Goal: Navigation & Orientation: Find specific page/section

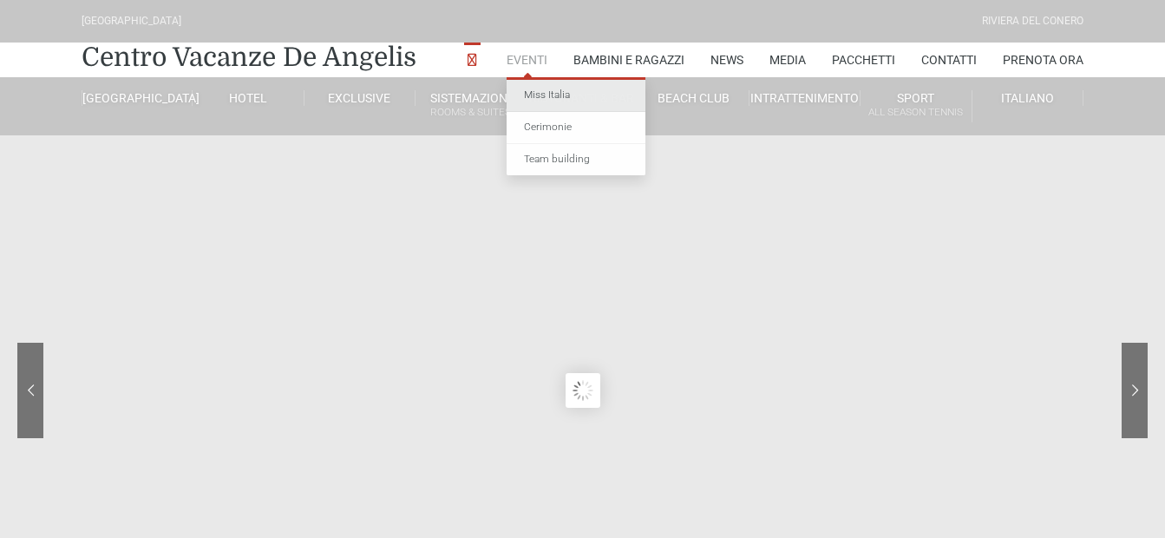
click at [541, 95] on link "Miss Italia" at bounding box center [576, 96] width 139 height 32
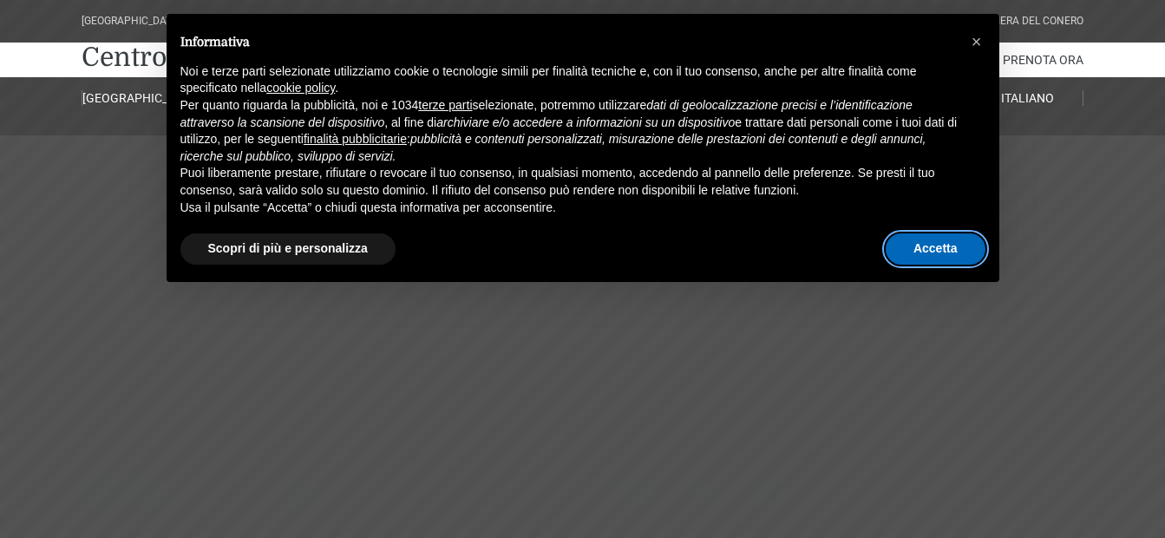
click at [958, 246] on button "Accetta" at bounding box center [936, 248] width 100 height 31
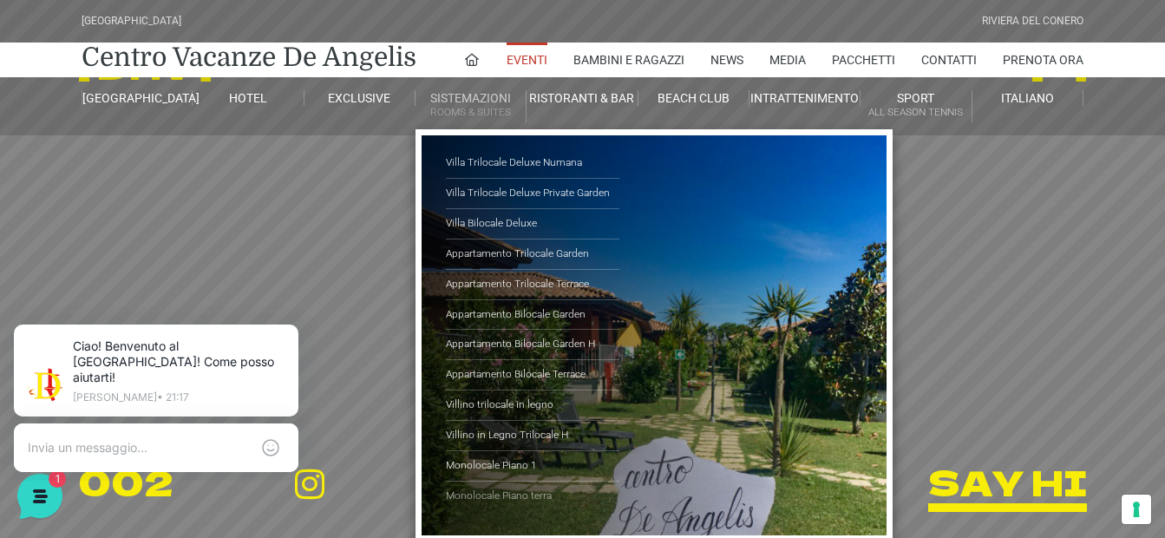
click at [508, 490] on link "Monolocale Piano terra" at bounding box center [533, 497] width 174 height 30
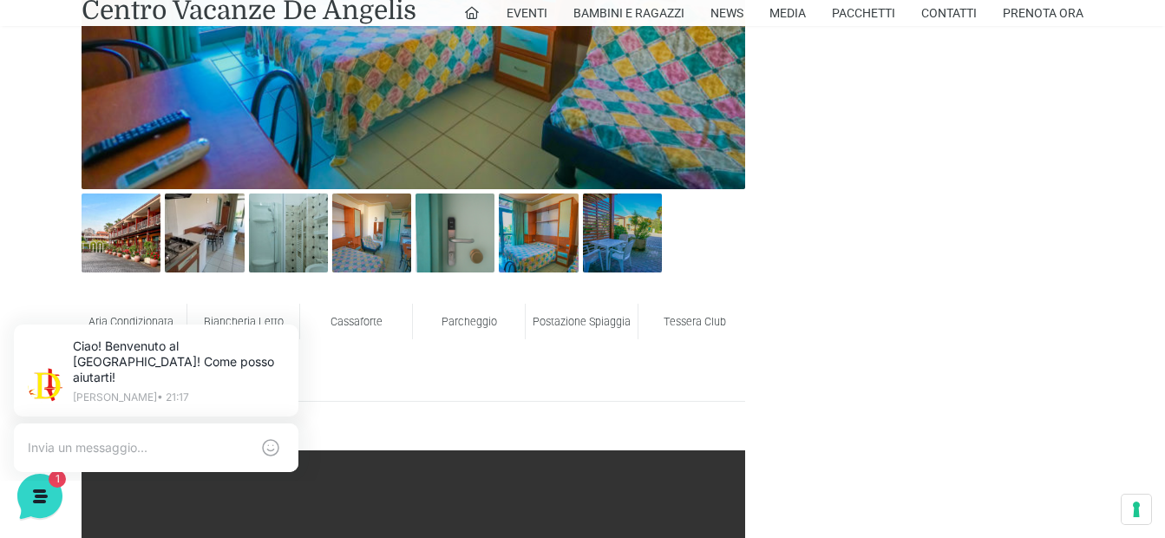
scroll to position [901, 0]
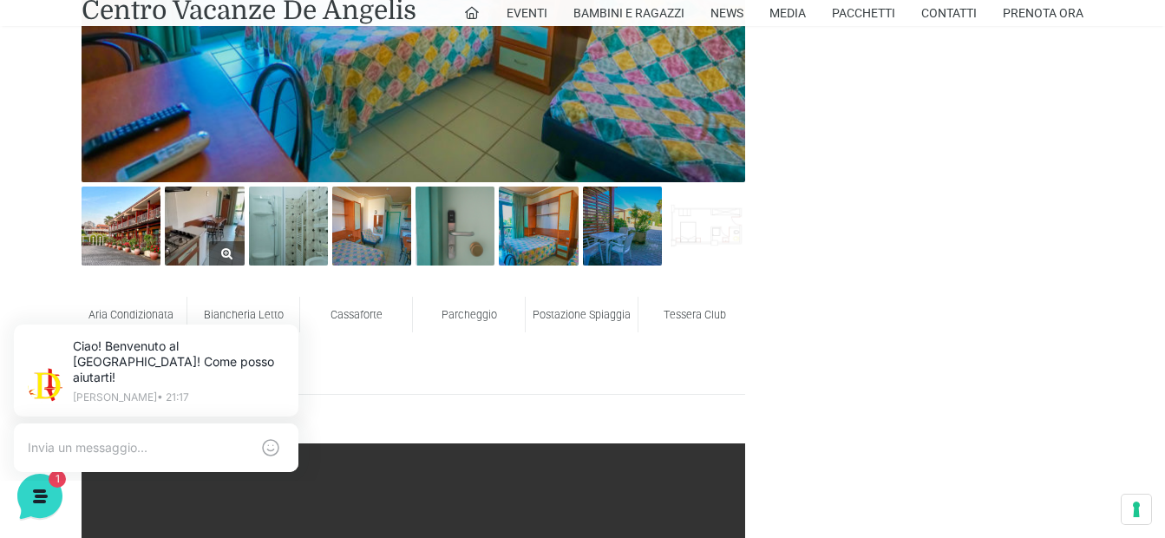
click at [195, 217] on img at bounding box center [204, 226] width 79 height 79
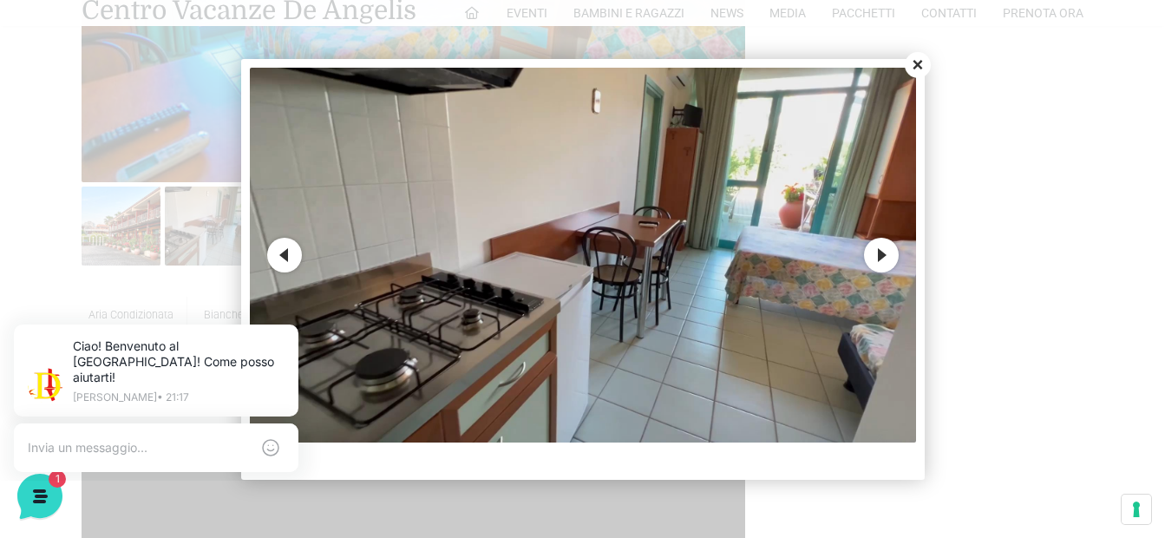
click at [887, 253] on button "Next" at bounding box center [881, 255] width 35 height 35
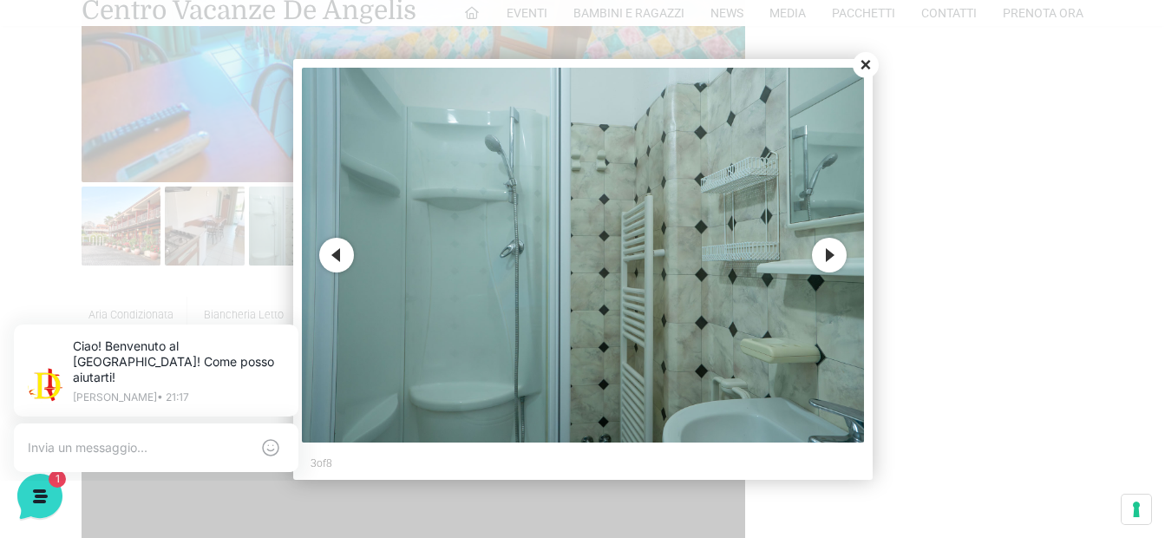
click at [831, 257] on button "Next" at bounding box center [829, 255] width 35 height 35
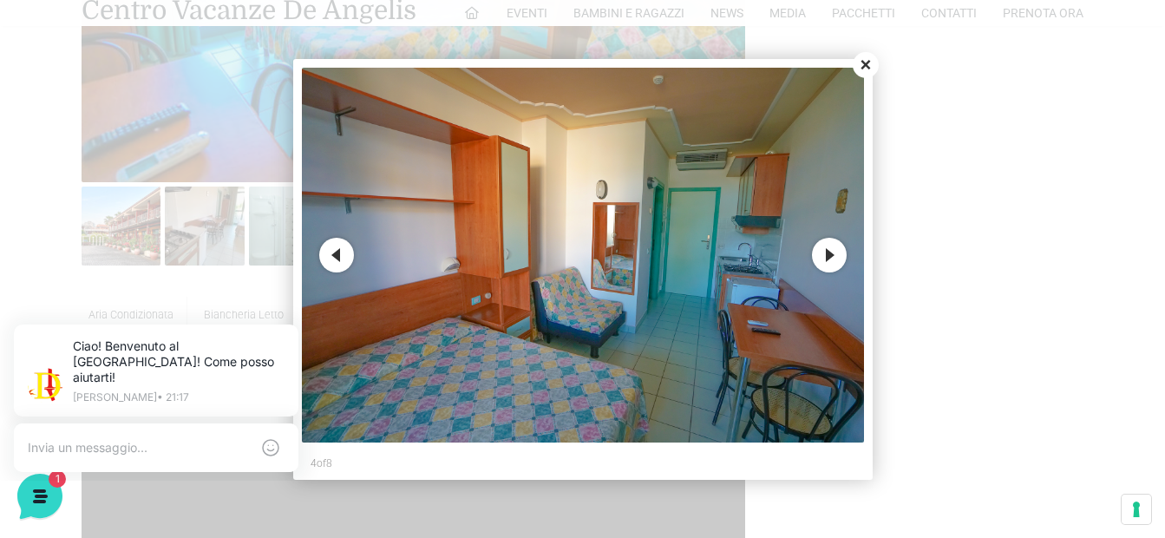
click at [336, 259] on button "Previous" at bounding box center [336, 255] width 35 height 35
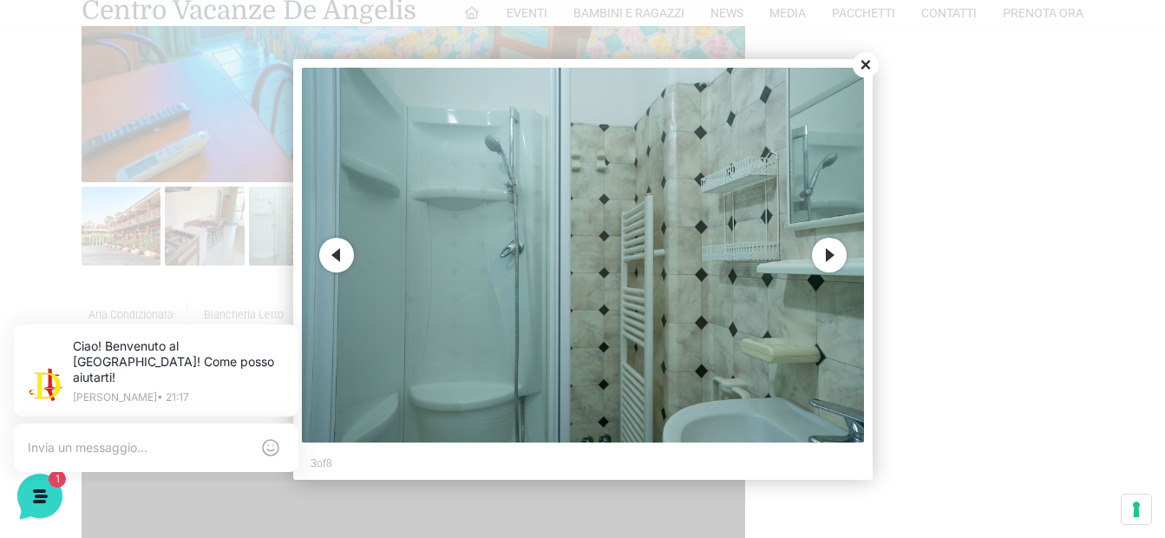
click at [833, 255] on button "Next" at bounding box center [829, 255] width 35 height 35
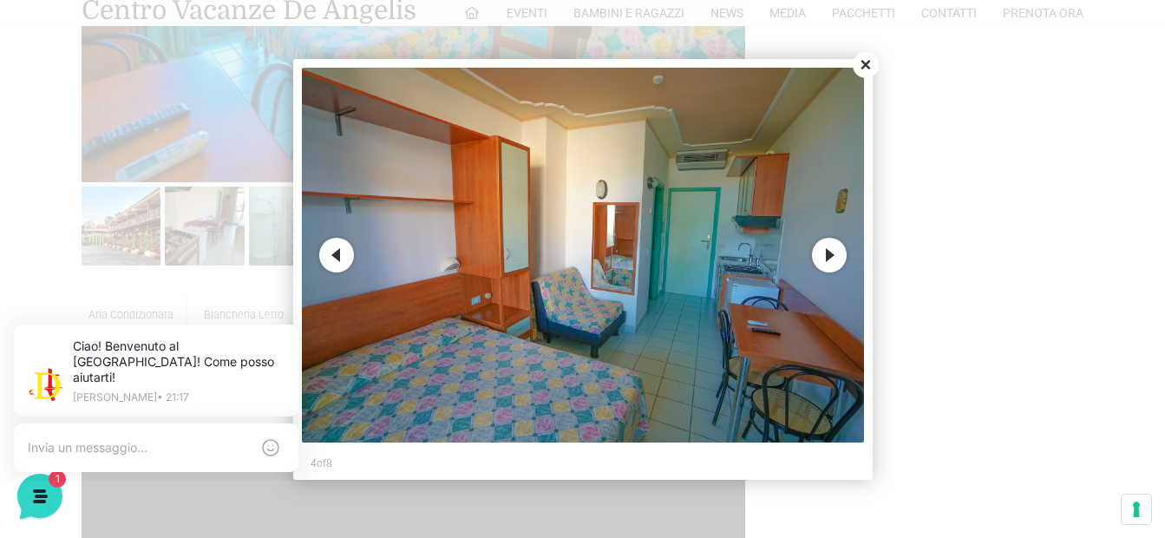
click at [833, 255] on button "Next" at bounding box center [829, 255] width 35 height 35
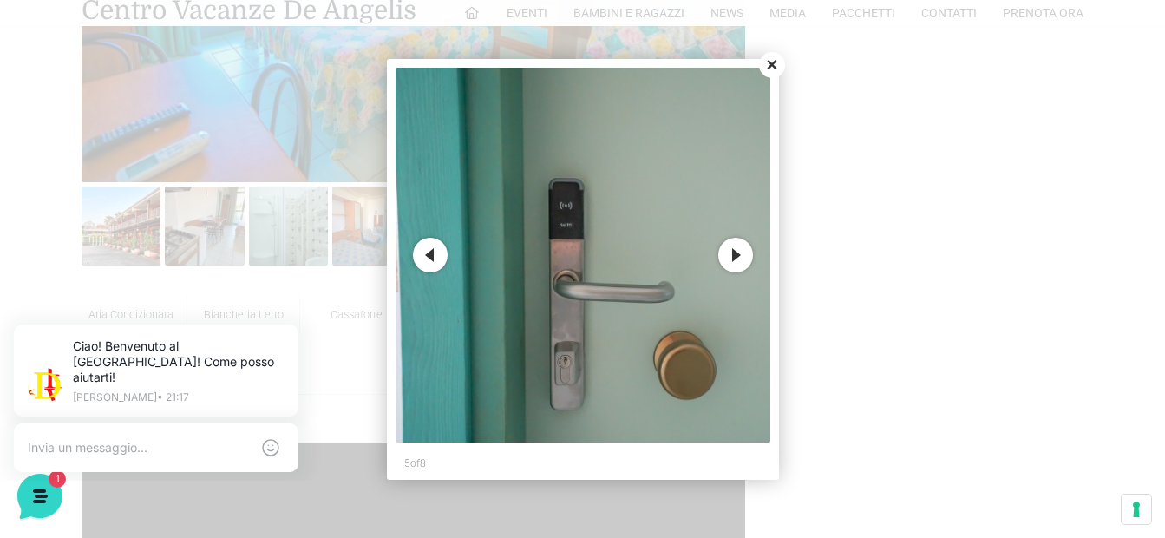
click at [731, 262] on button "Next" at bounding box center [735, 255] width 35 height 35
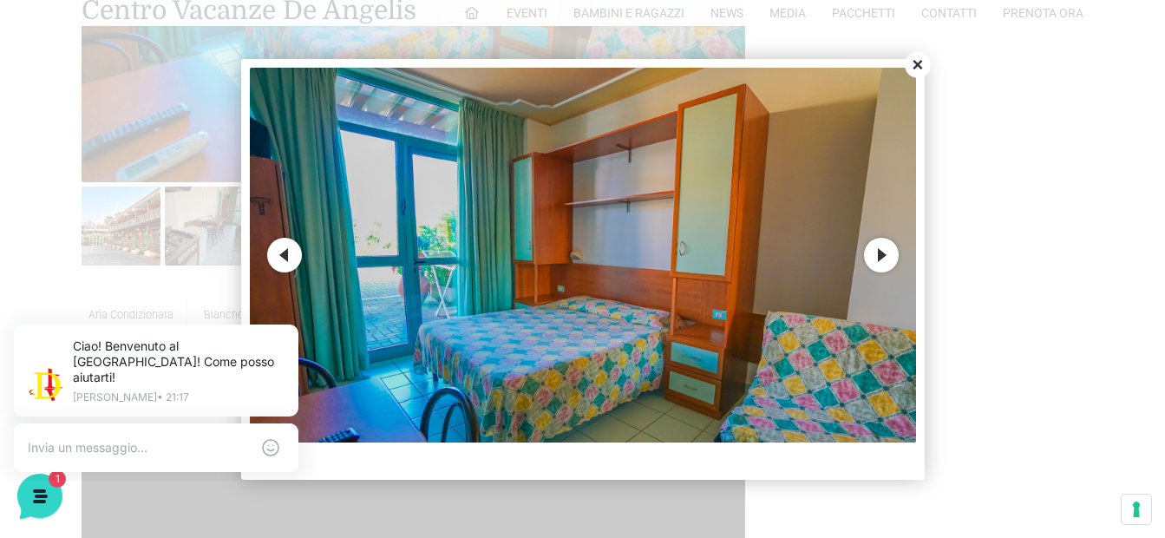
click at [918, 63] on button "Close" at bounding box center [918, 65] width 26 height 26
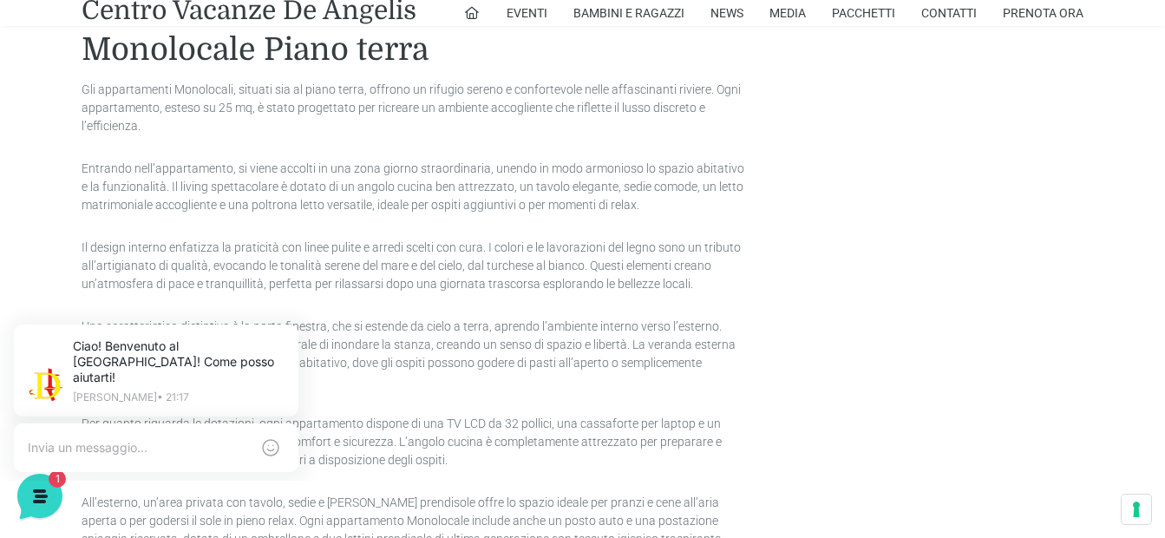
scroll to position [1797, 0]
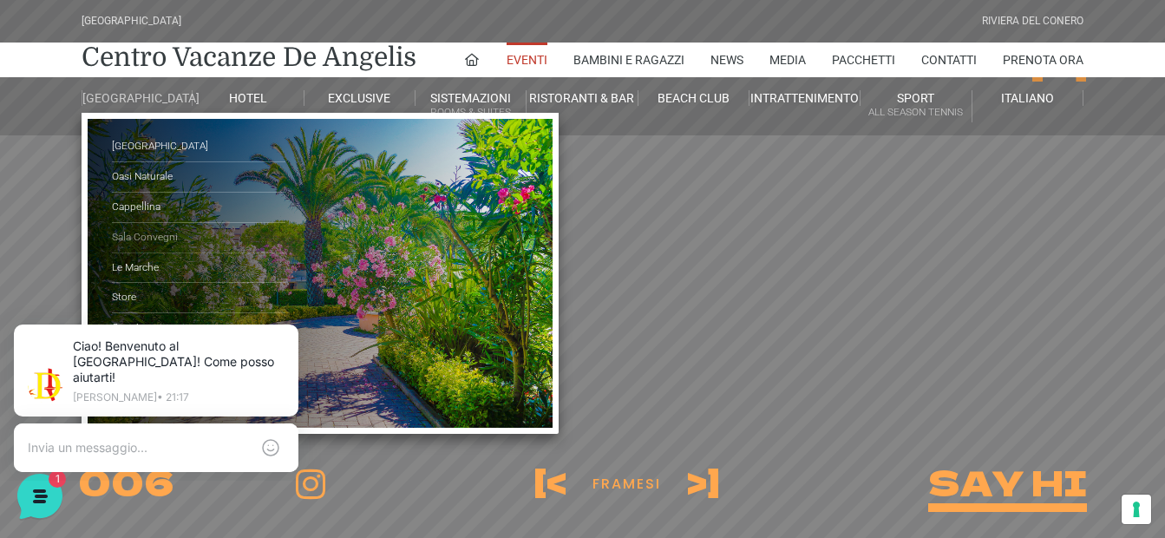
click at [170, 244] on link "Sala Convegni" at bounding box center [199, 238] width 174 height 30
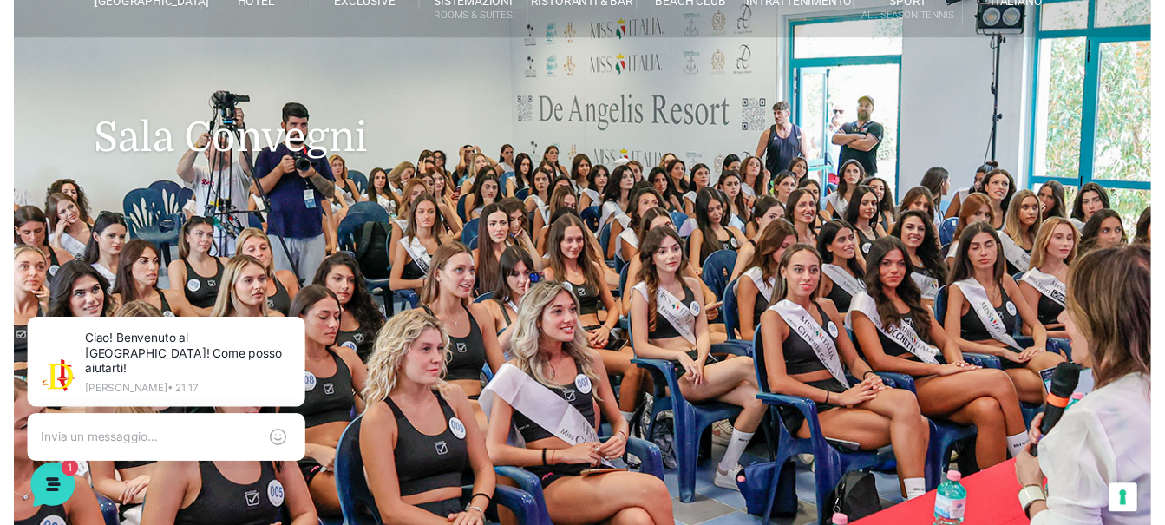
scroll to position [8, 0]
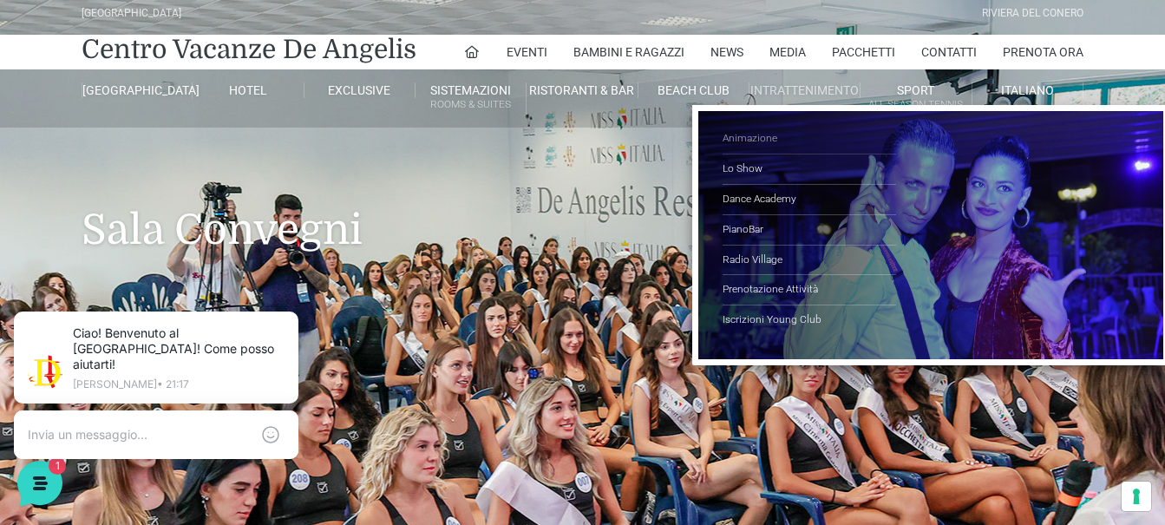
click at [758, 135] on link "Animazione" at bounding box center [810, 139] width 174 height 30
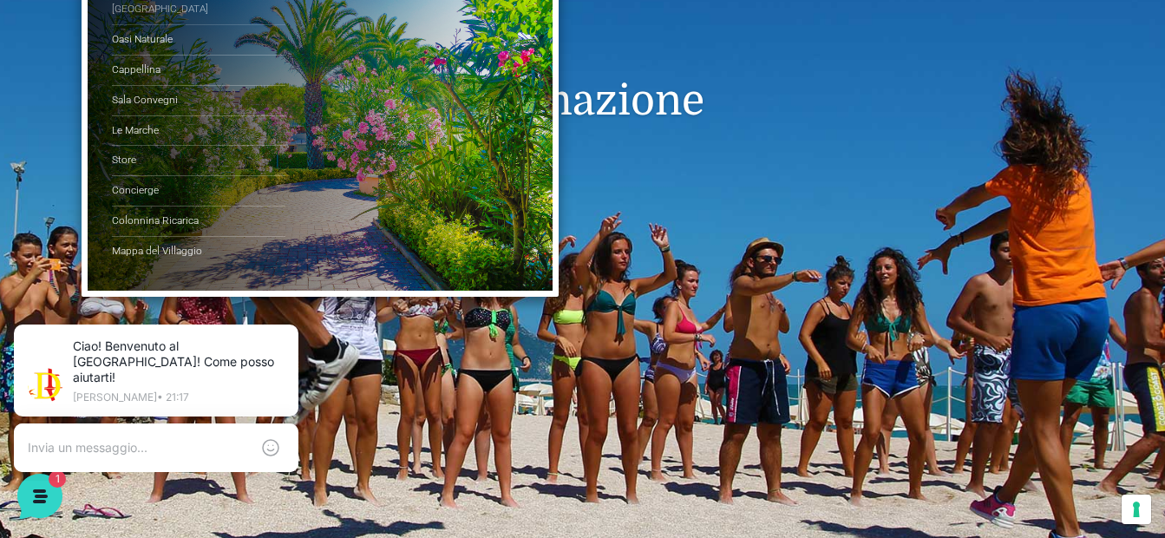
scroll to position [145, 0]
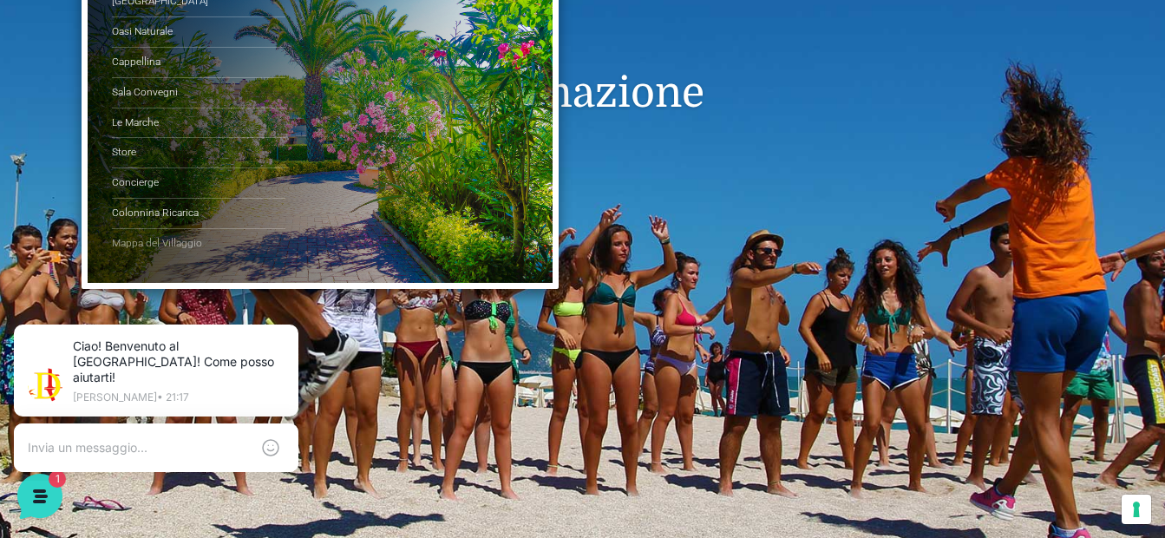
click at [167, 253] on link "Mappa del Villaggio" at bounding box center [199, 244] width 174 height 30
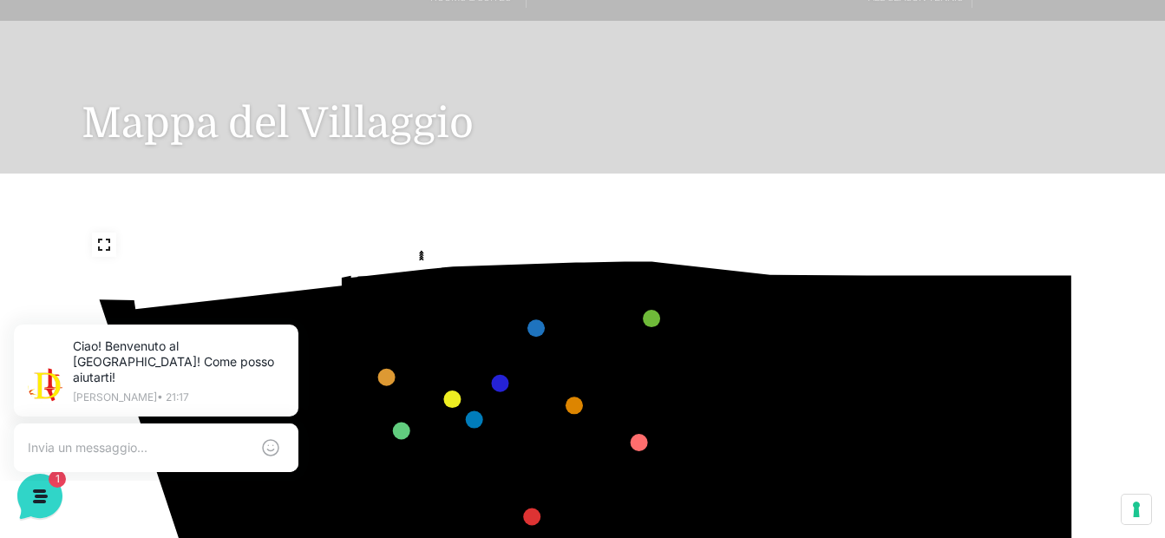
scroll to position [47, 0]
